Goal: Information Seeking & Learning: Understand process/instructions

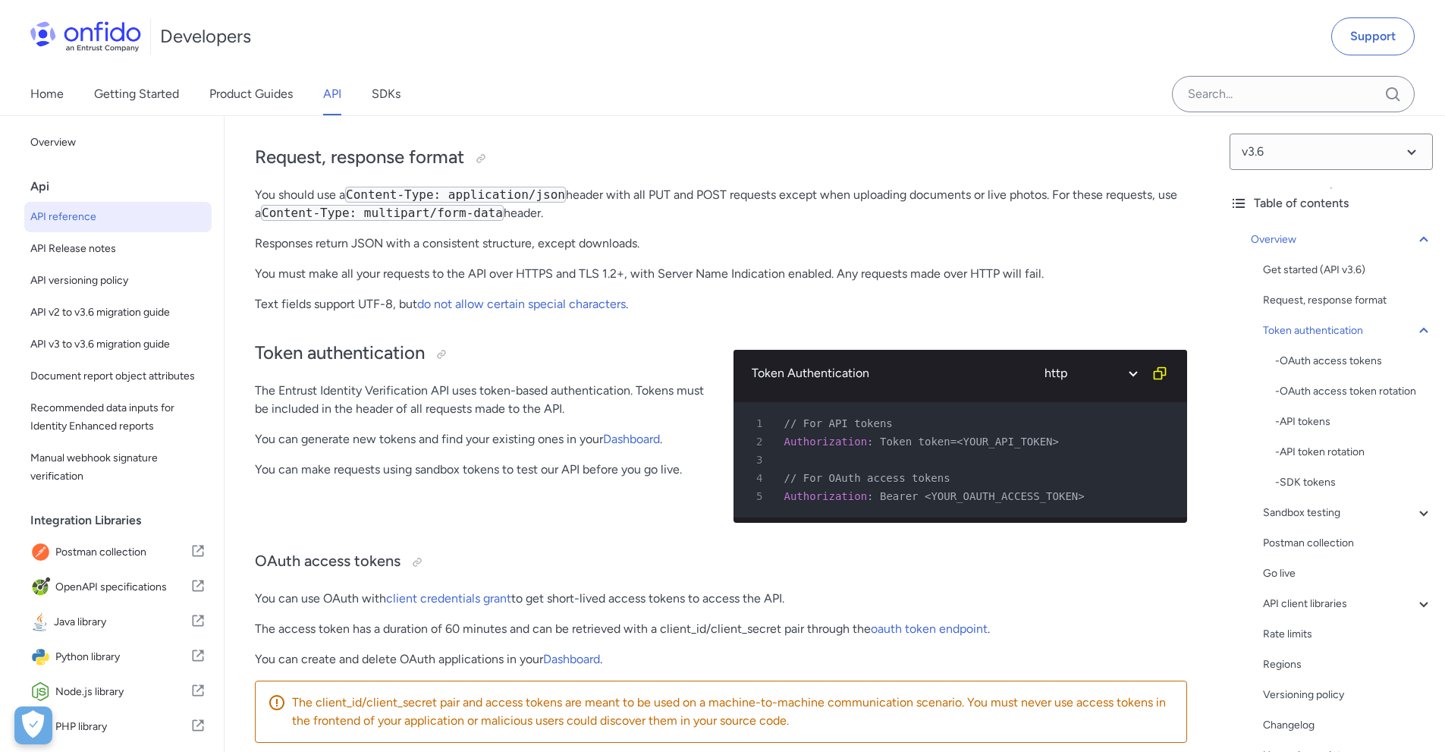
scroll to position [304, 0]
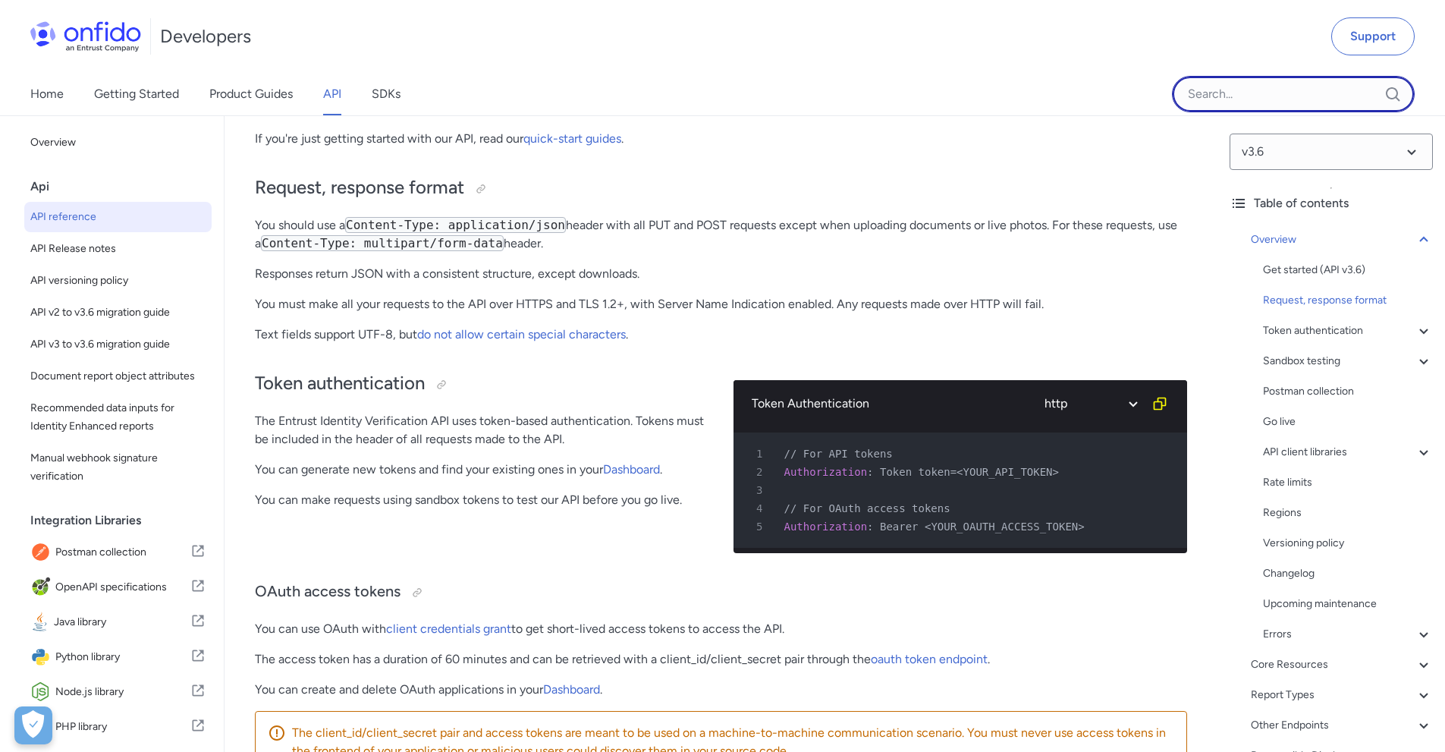
click at [1216, 97] on input "Onfido search input field" at bounding box center [1293, 94] width 243 height 36
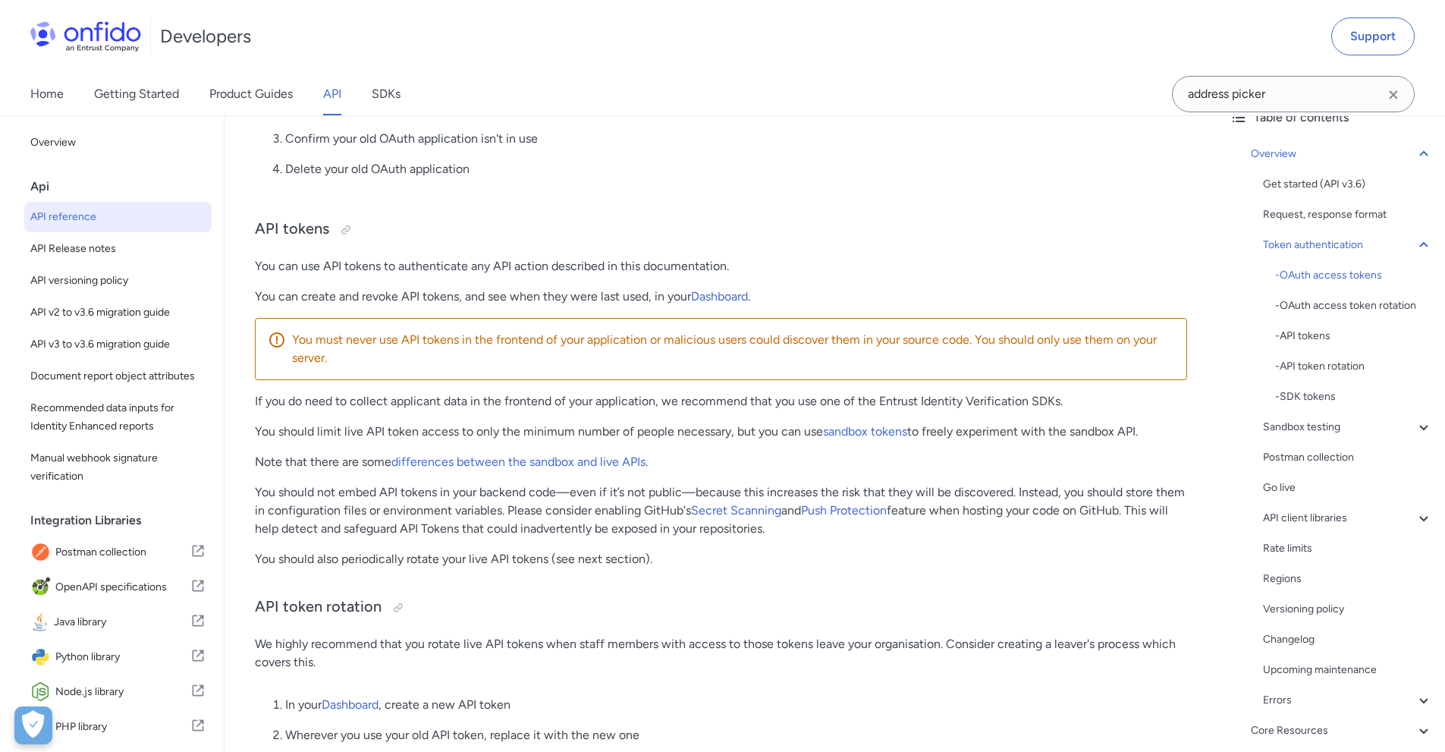
scroll to position [1138, 0]
click at [660, 464] on p "Note that there are some differences between the sandbox and live APIs ." at bounding box center [721, 459] width 933 height 18
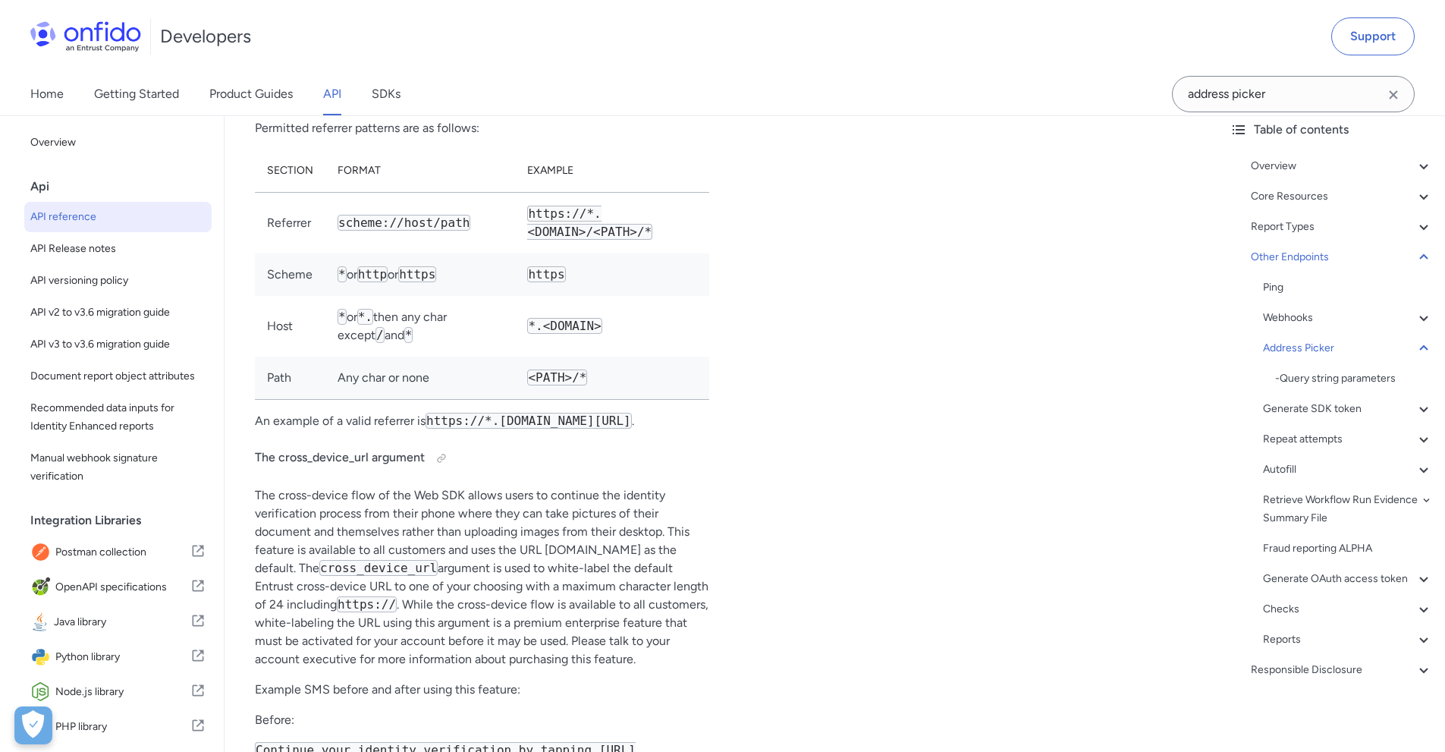
scroll to position [127178, 0]
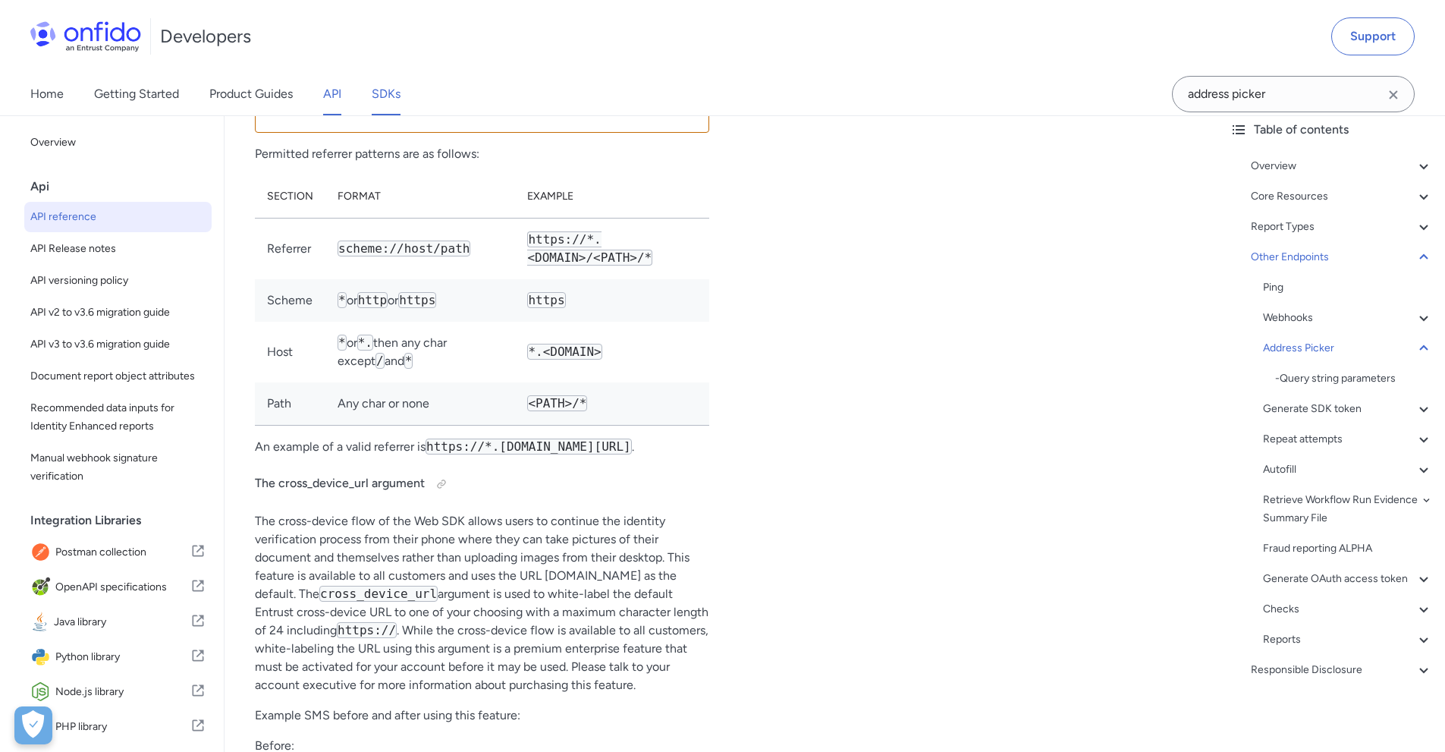
click at [392, 99] on link "SDKs" at bounding box center [386, 94] width 29 height 42
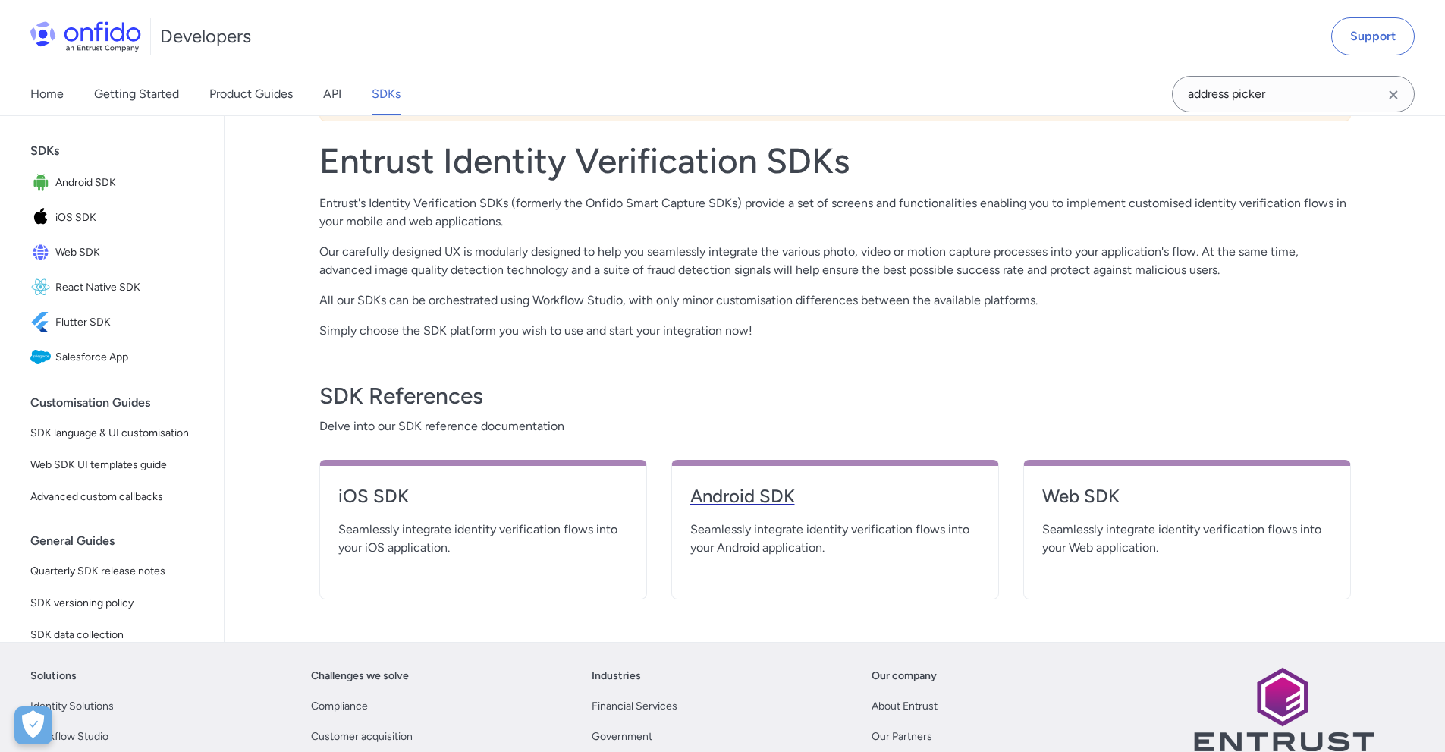
scroll to position [304, 0]
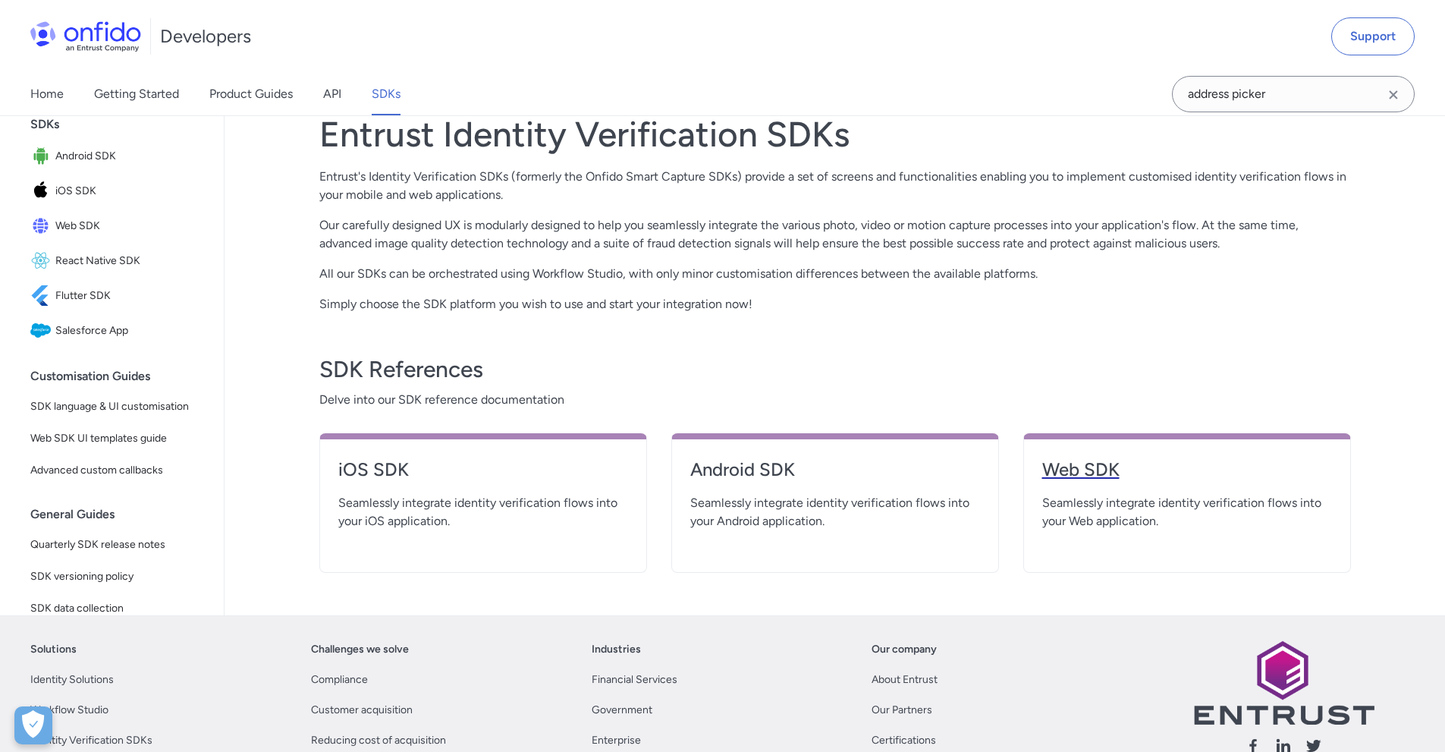
click at [1074, 470] on h4 "Web SDK" at bounding box center [1188, 470] width 290 height 24
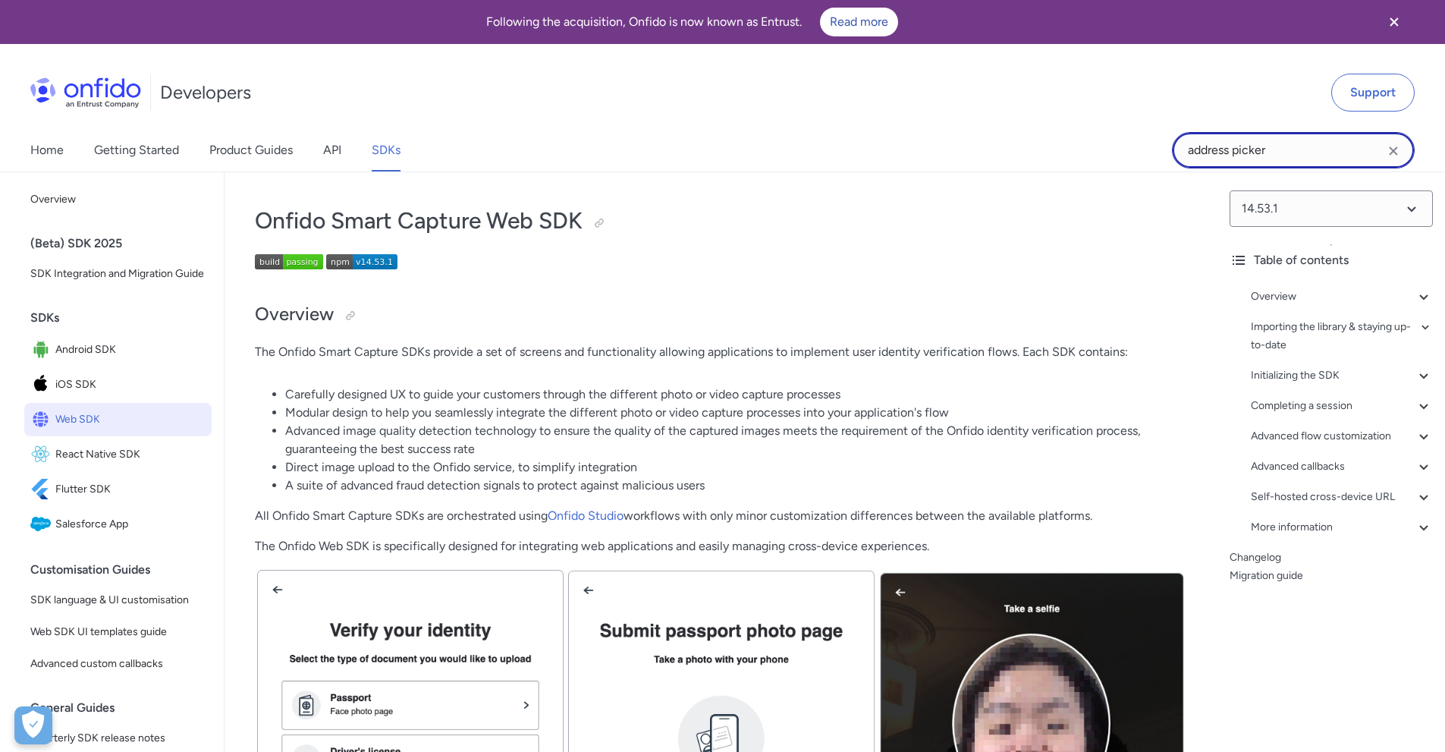
click at [1316, 156] on input "address picker" at bounding box center [1293, 150] width 243 height 36
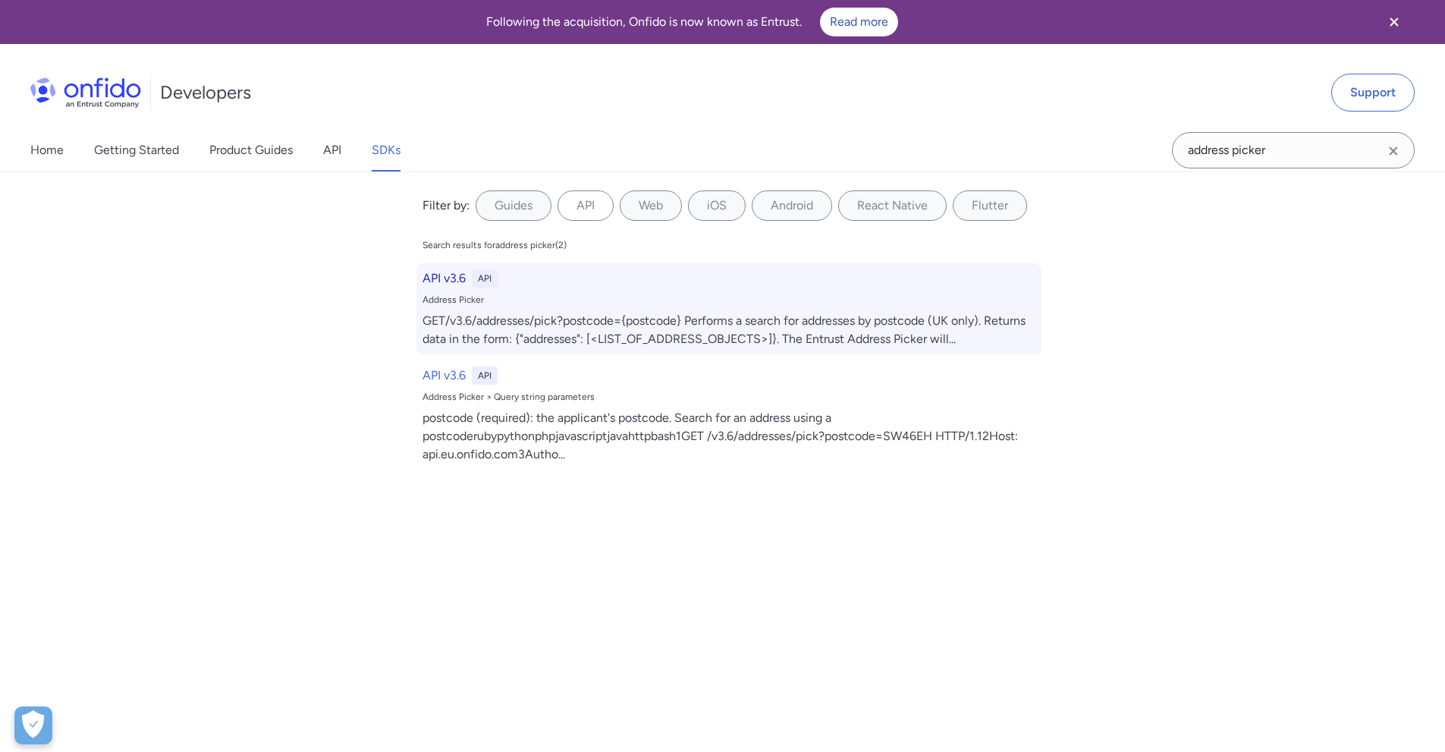
click at [740, 342] on div "GET/v3.6/addresses/pick?postcode={postcode} Performs a search for addresses by …" at bounding box center [729, 330] width 613 height 36
select select "http"
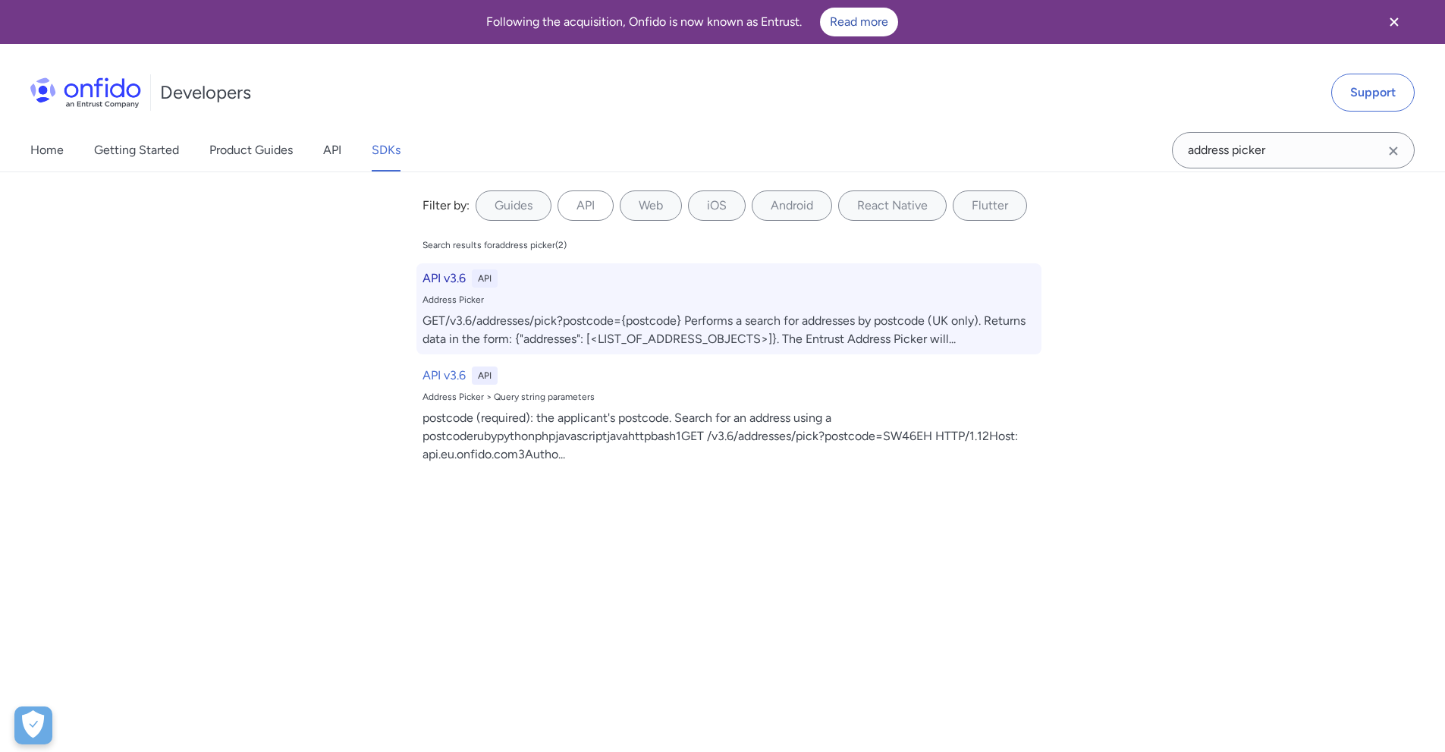
select select "http"
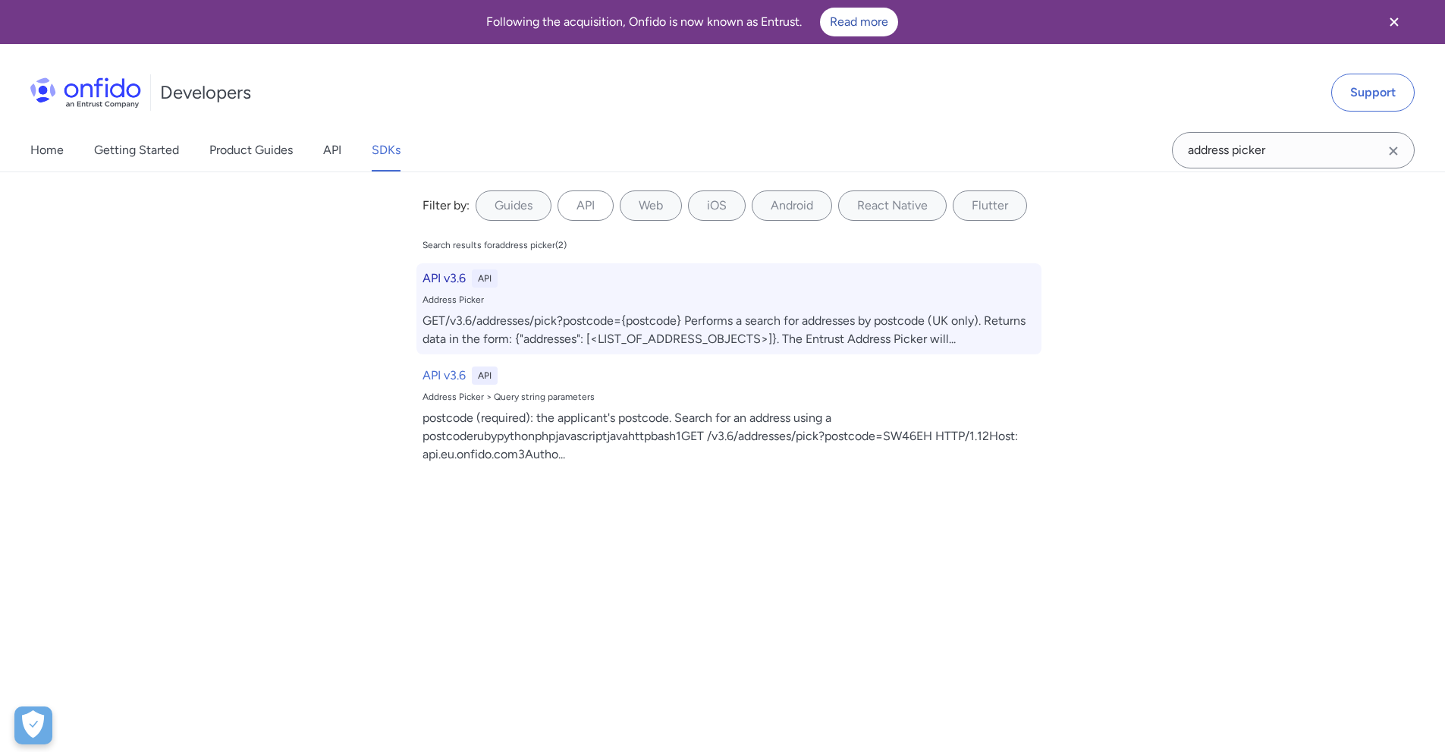
select select "http"
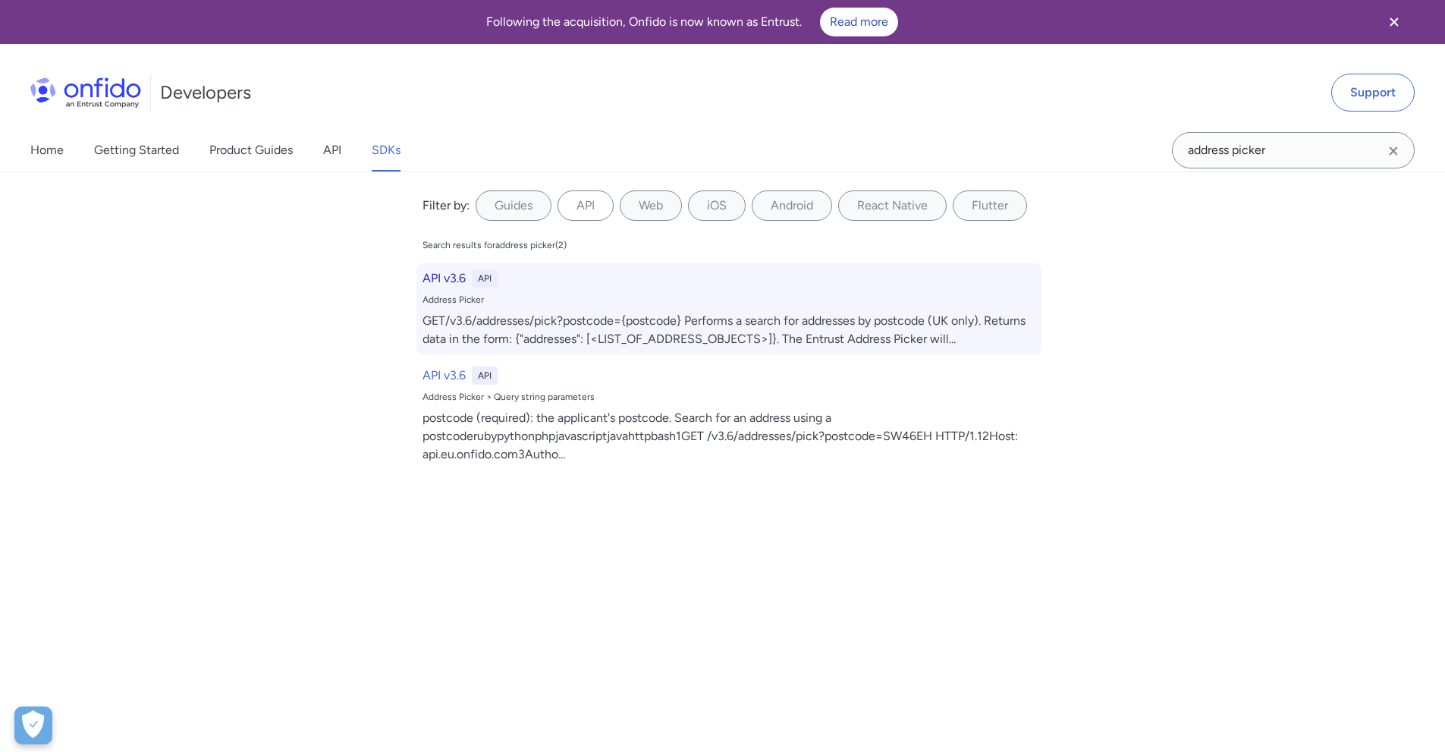
select select "http"
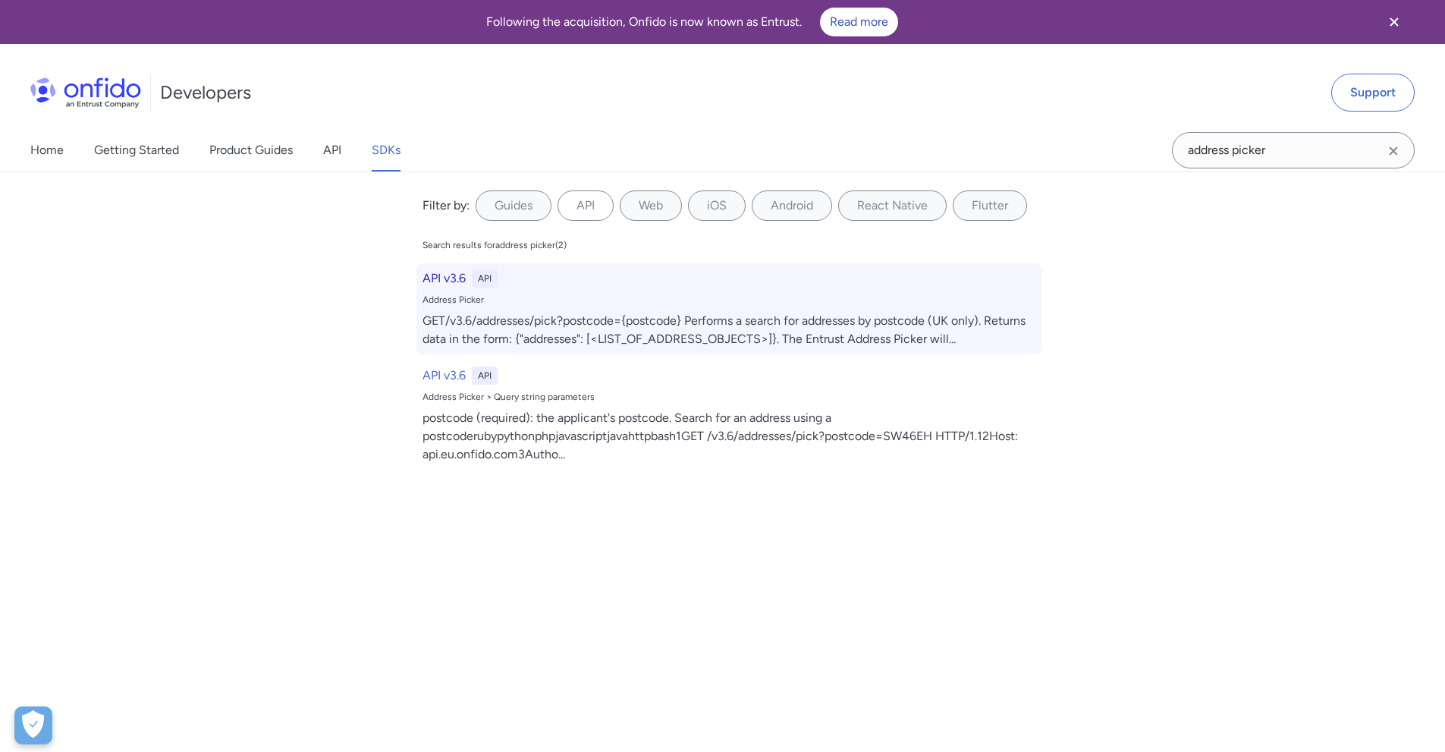
select select "http"
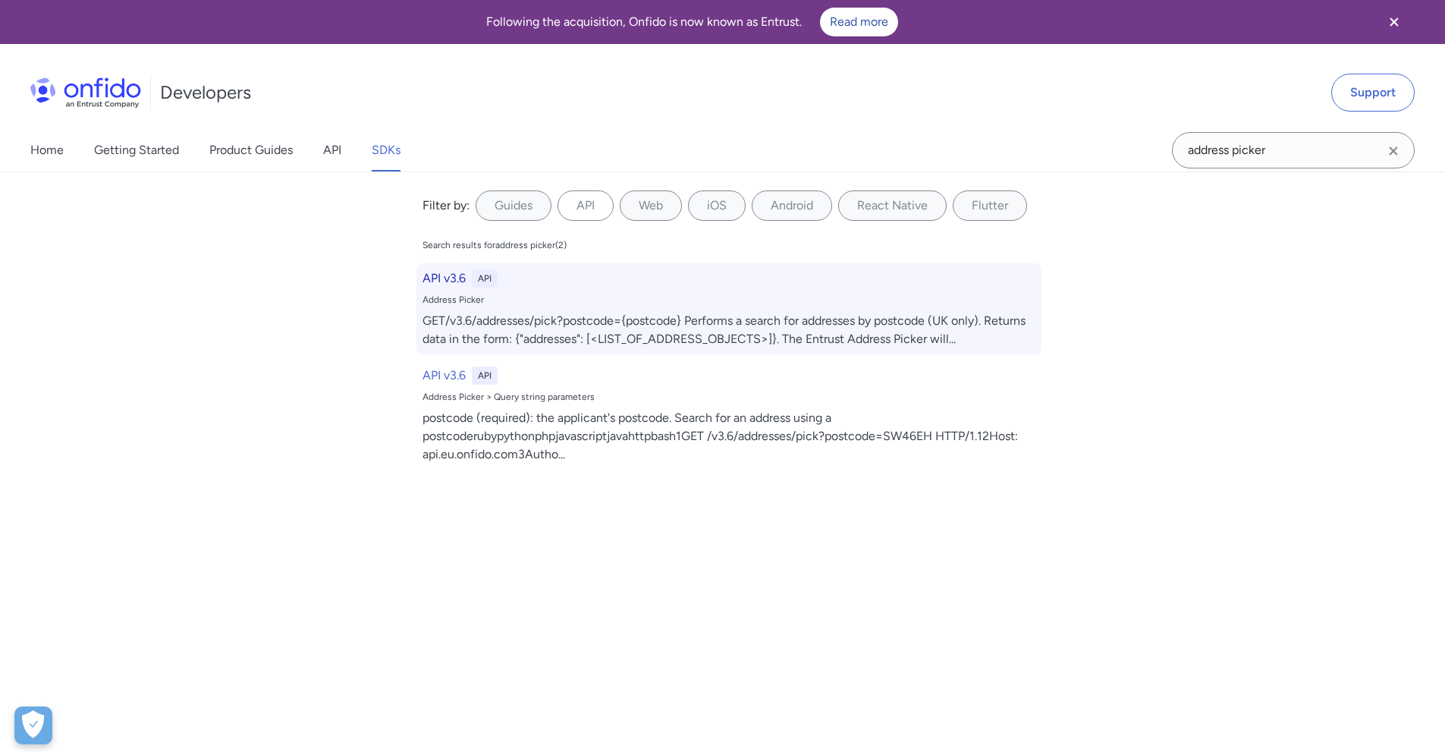
select select "http"
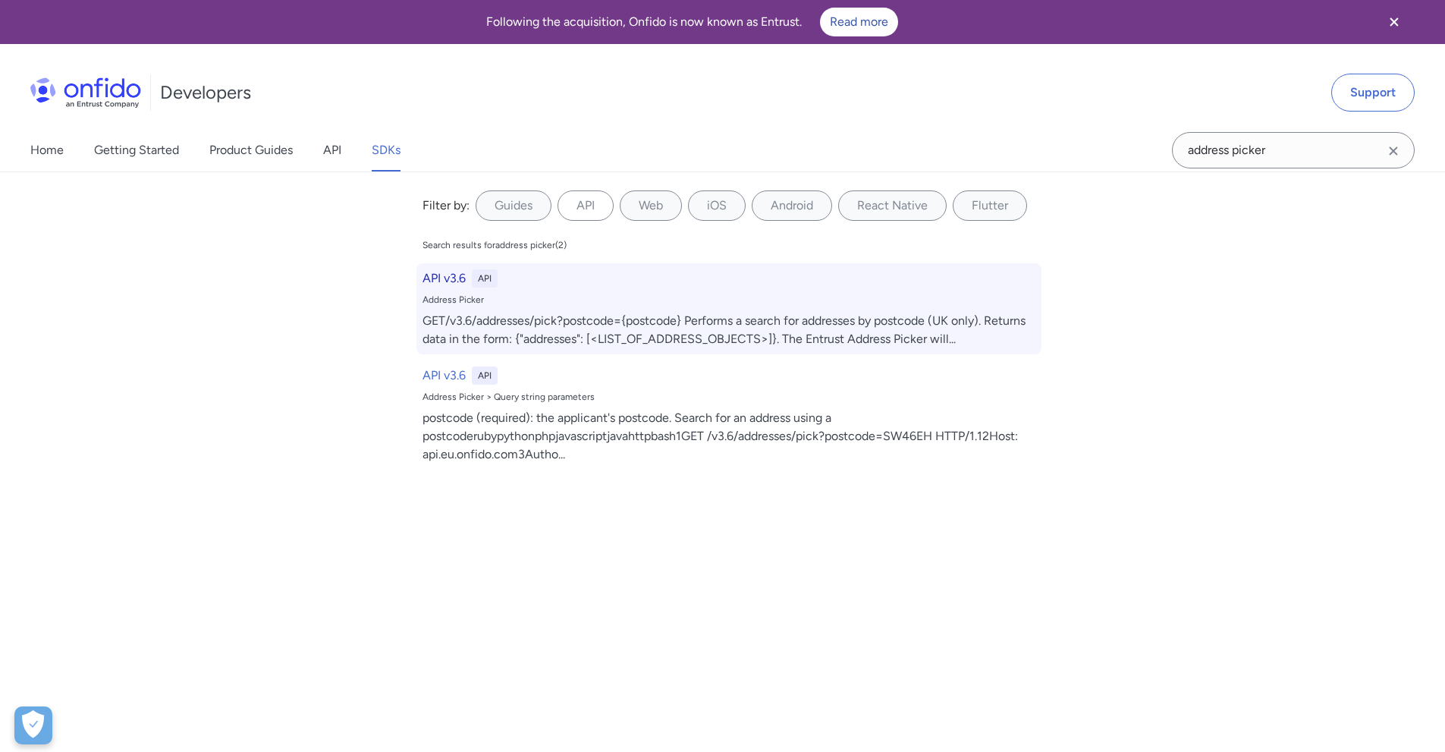
select select "http"
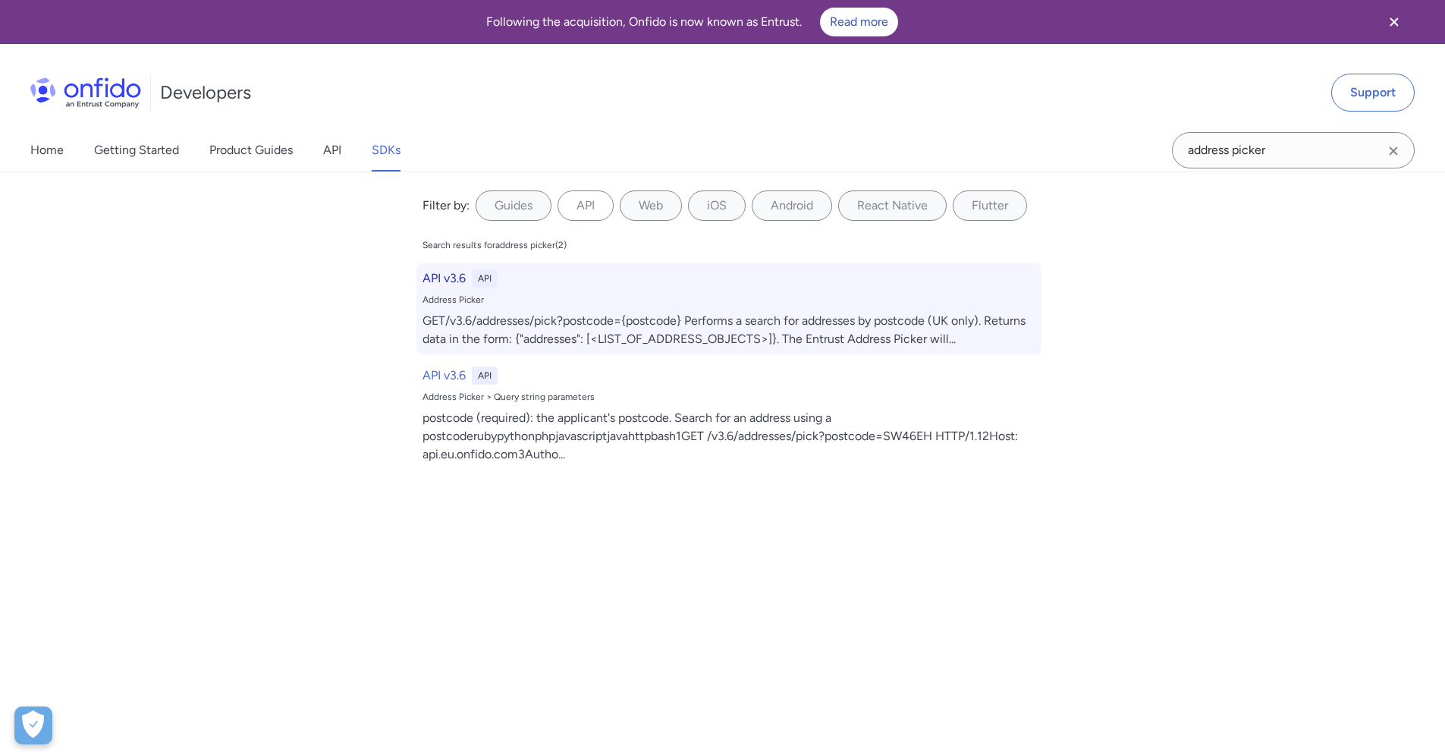
select select "http"
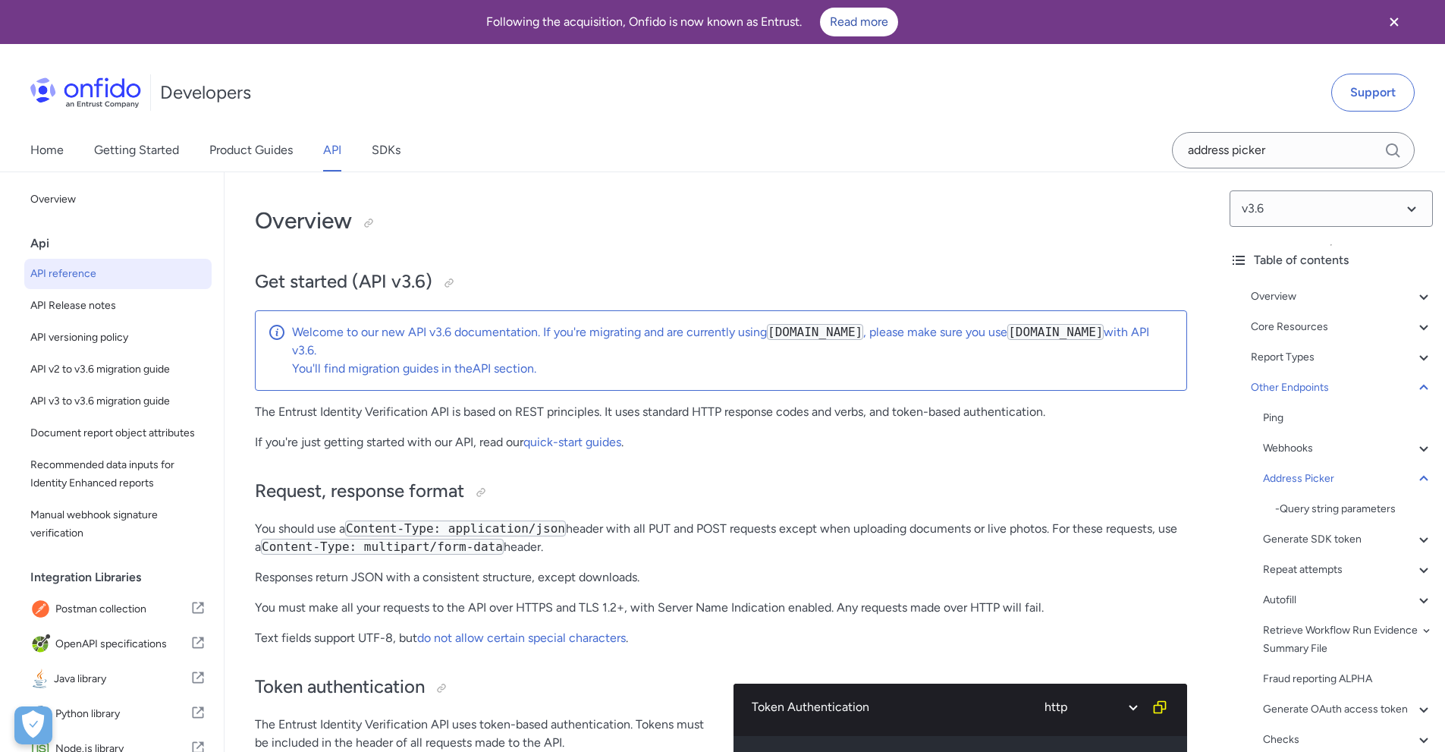
scroll to position [127232, 0]
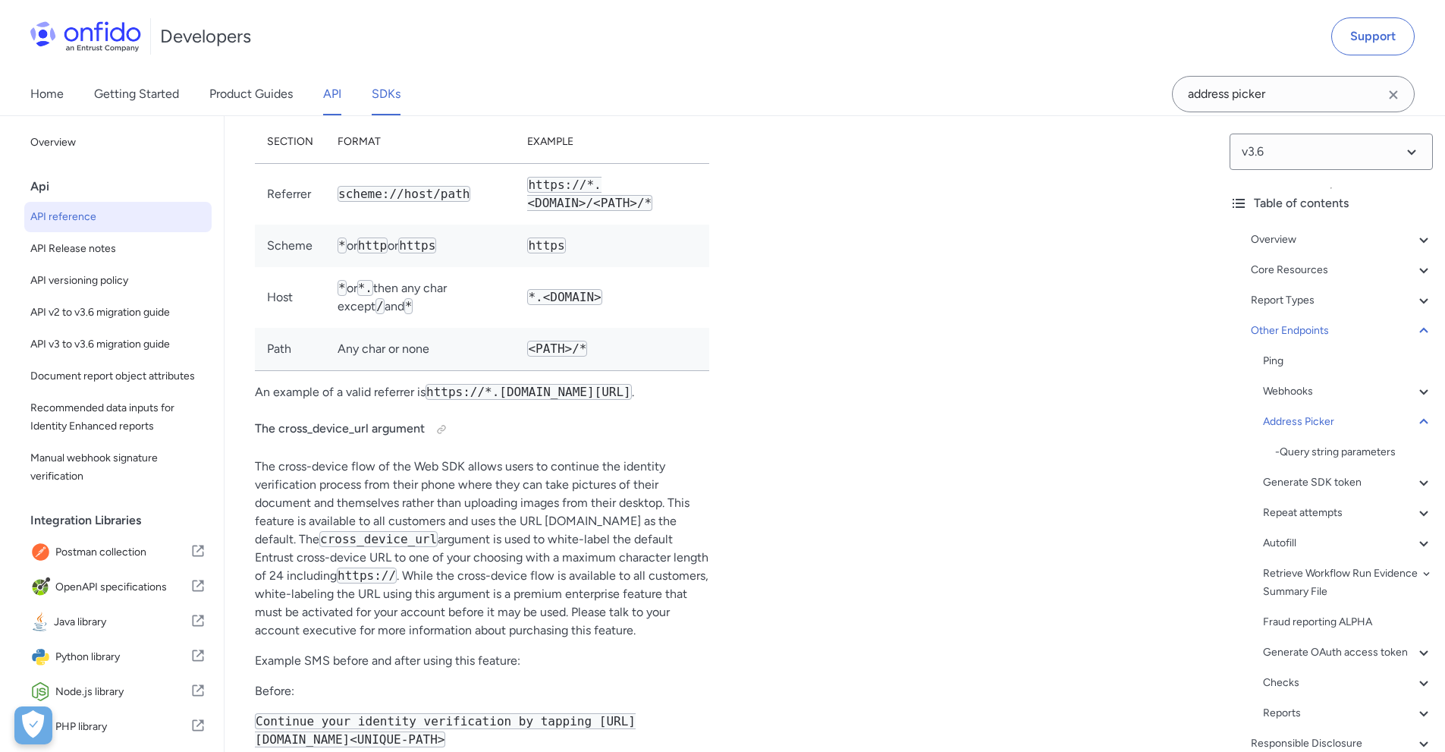
click at [397, 101] on link "SDKs" at bounding box center [386, 94] width 29 height 42
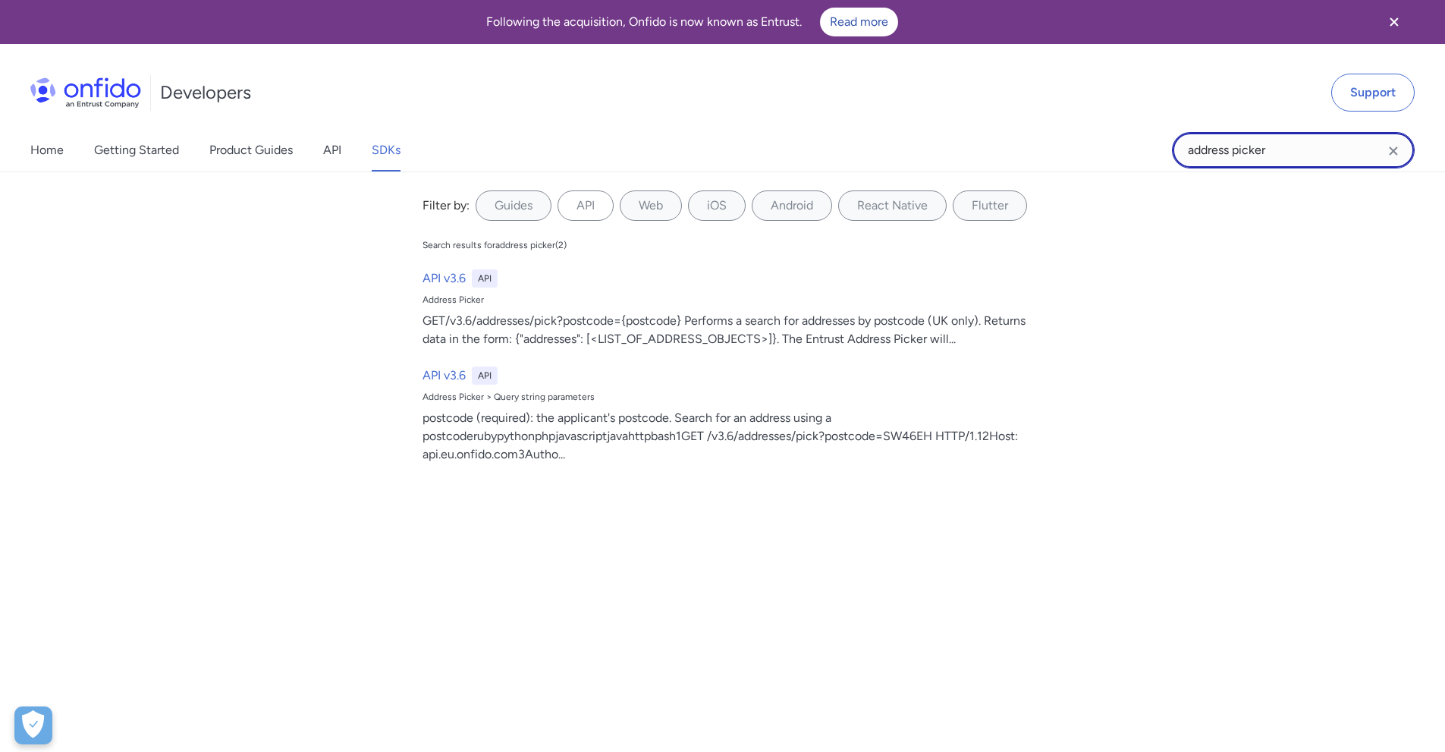
click at [1276, 153] on input "address picker" at bounding box center [1293, 150] width 243 height 36
drag, startPoint x: 1276, startPoint y: 153, endPoint x: 1149, endPoint y: 149, distance: 127.5
click at [1149, 149] on div "Home Getting Started Product Guides API SDKs address picker address picker Filt…" at bounding box center [722, 150] width 1445 height 42
click at [336, 153] on link "API" at bounding box center [332, 150] width 18 height 42
